Goal: Transaction & Acquisition: Purchase product/service

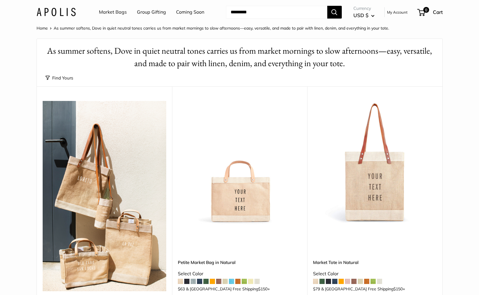
click at [106, 12] on link "Market Bags" at bounding box center [113, 12] width 28 height 9
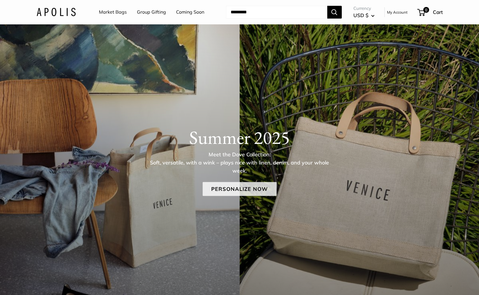
click at [225, 185] on link "Personalize Now" at bounding box center [239, 189] width 74 height 14
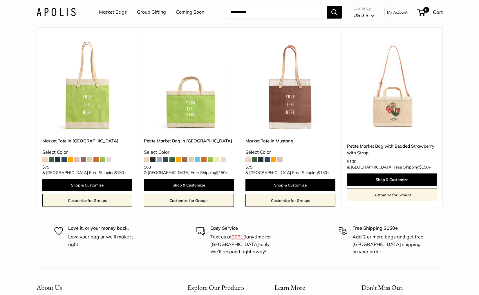
scroll to position [3648, 0]
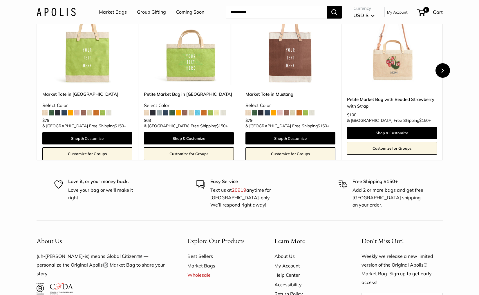
click at [444, 68] on icon "Next" at bounding box center [442, 70] width 4 height 4
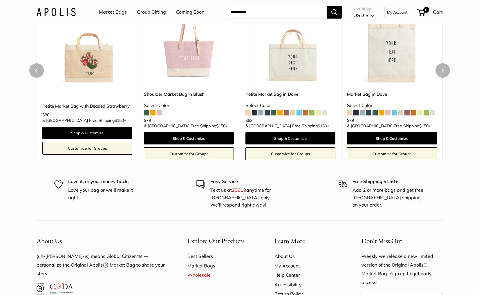
click at [0, 0] on img at bounding box center [0, 0] width 0 height 0
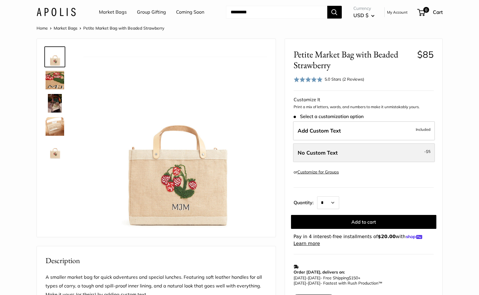
click at [309, 150] on span "No Custom Text" at bounding box center [318, 152] width 40 height 7
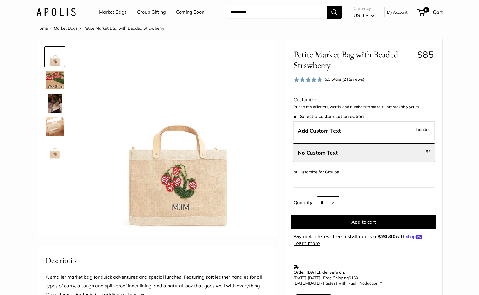
click at [330, 199] on select "* * * * * * * * * *** *** *** *** *** *** *** *** *** *** *** *** *** *** *** *…" at bounding box center [328, 202] width 22 height 13
select select "*"
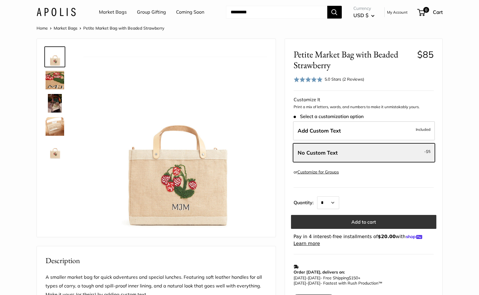
click at [330, 223] on button "Add to cart" at bounding box center [363, 222] width 145 height 14
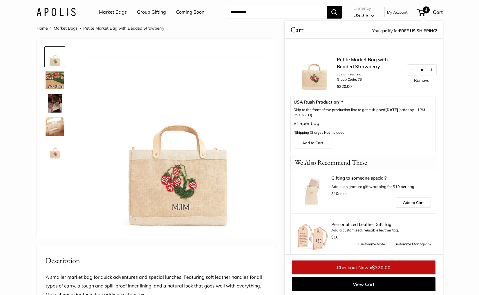
click at [422, 80] on link "Remove" at bounding box center [421, 80] width 15 height 4
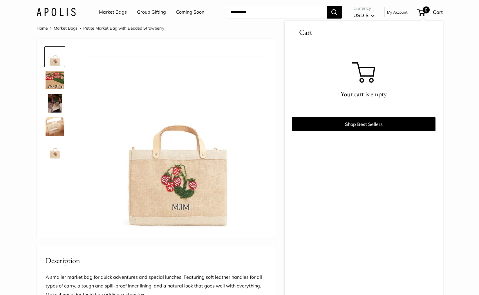
click at [455, 48] on section "Home Market Bags Petite Market Bag with Beaded Strawberry Roll over image to zo…" at bounding box center [239, 273] width 479 height 499
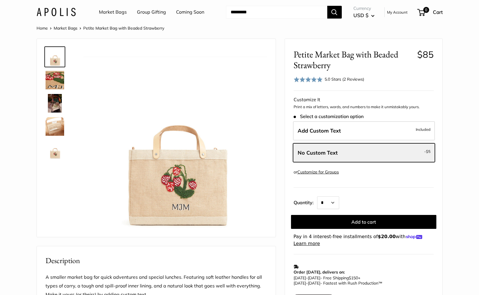
click at [352, 80] on div "5.0 Stars (2 Reviews)" at bounding box center [344, 79] width 39 height 6
click at [108, 12] on link "Market Bags" at bounding box center [113, 12] width 28 height 9
